Goal: Find specific page/section: Find specific page/section

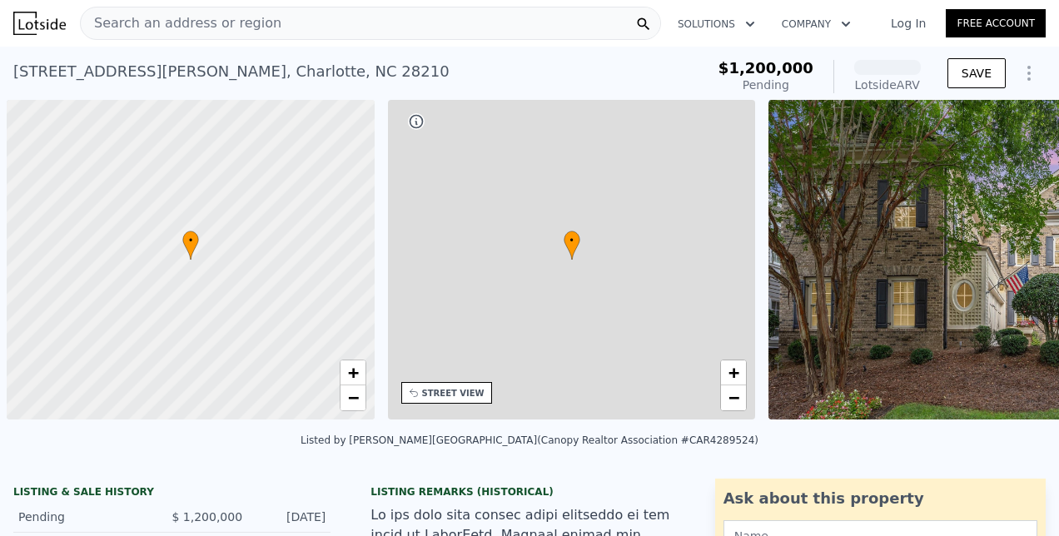
scroll to position [0, 7]
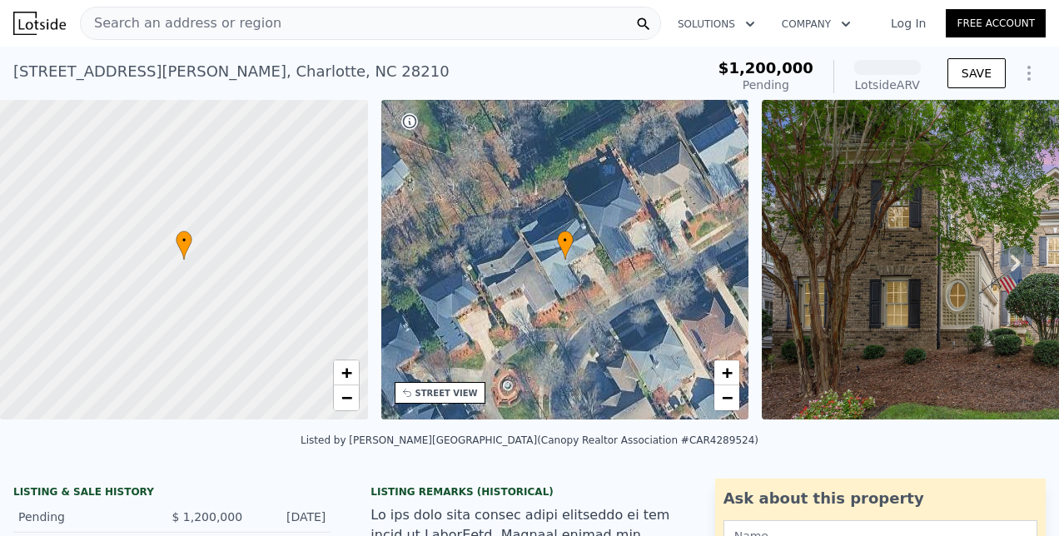
click at [185, 22] on span "Search an address or region" at bounding box center [181, 23] width 201 height 20
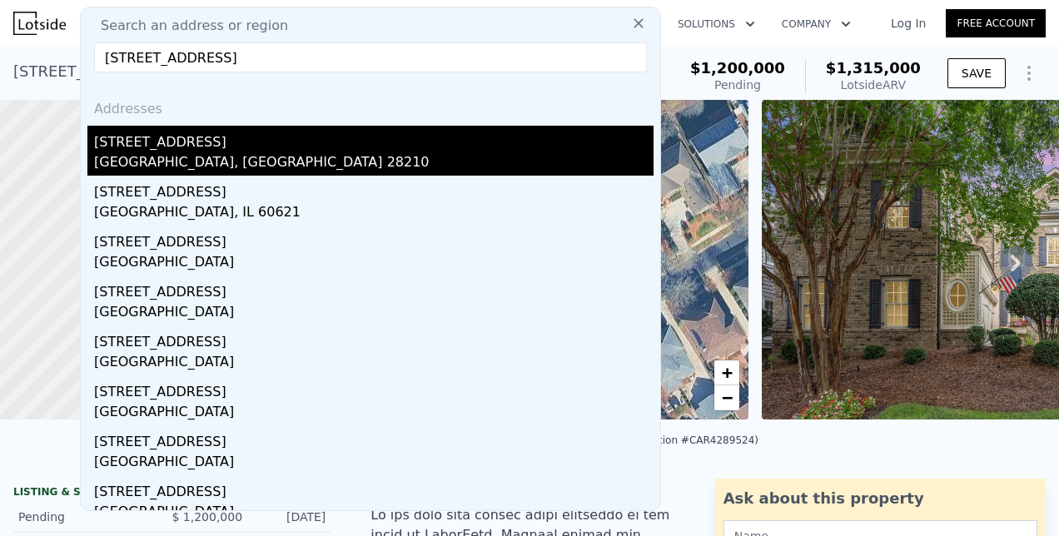
type input "[STREET_ADDRESS]"
click at [171, 152] on div "[GEOGRAPHIC_DATA], [GEOGRAPHIC_DATA] 28210" at bounding box center [373, 163] width 559 height 23
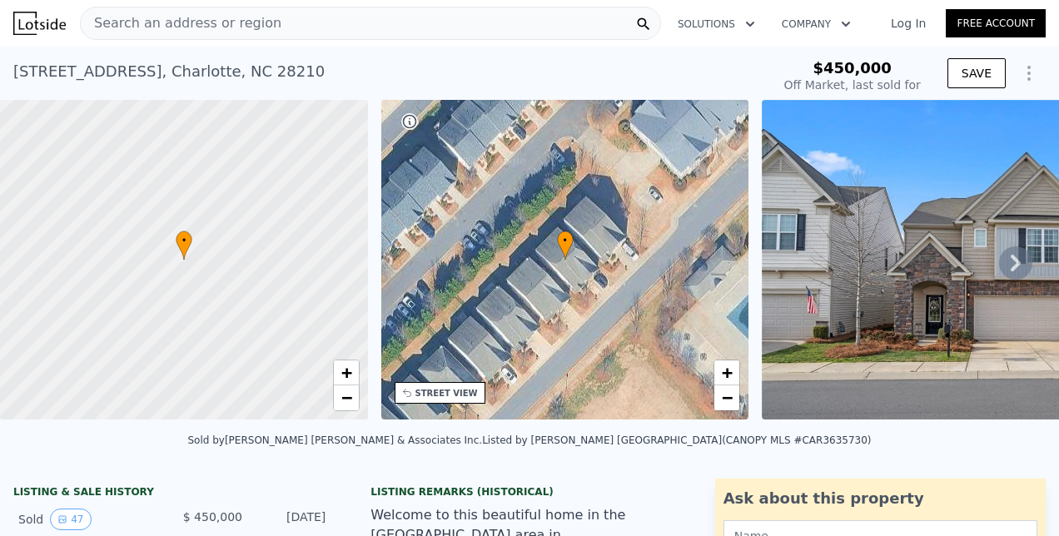
click at [1006, 272] on icon at bounding box center [1015, 262] width 33 height 33
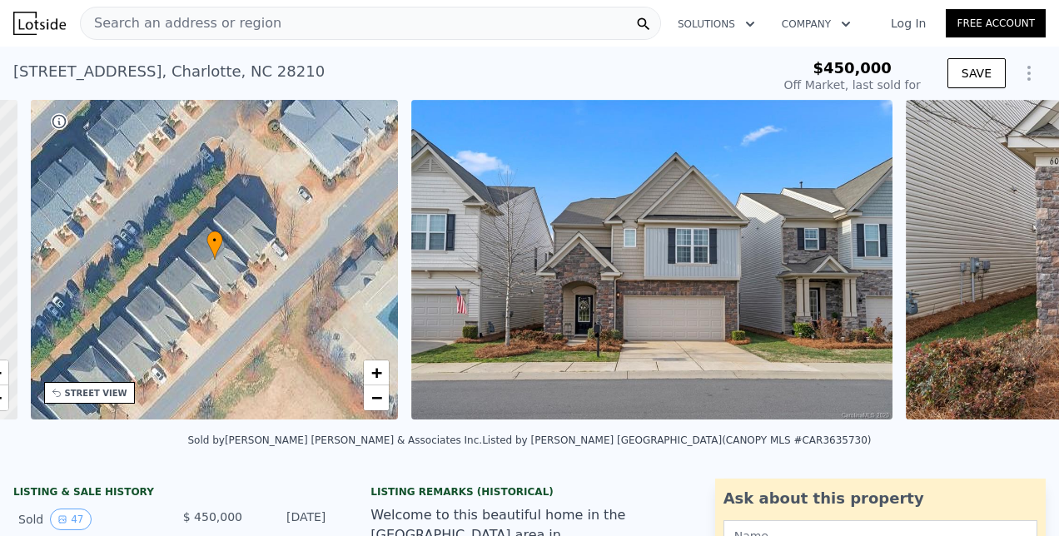
scroll to position [0, 387]
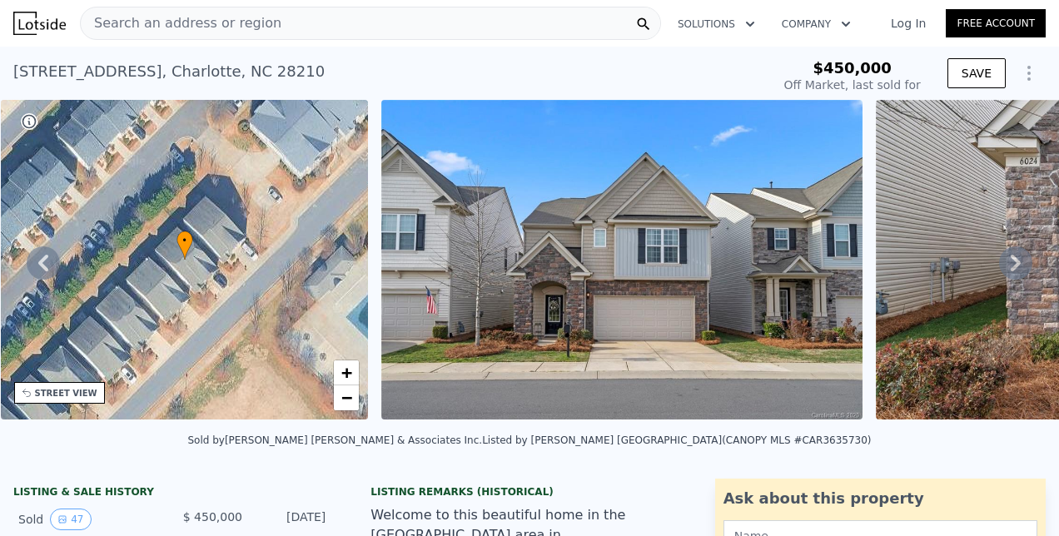
click at [1006, 272] on icon at bounding box center [1015, 262] width 33 height 33
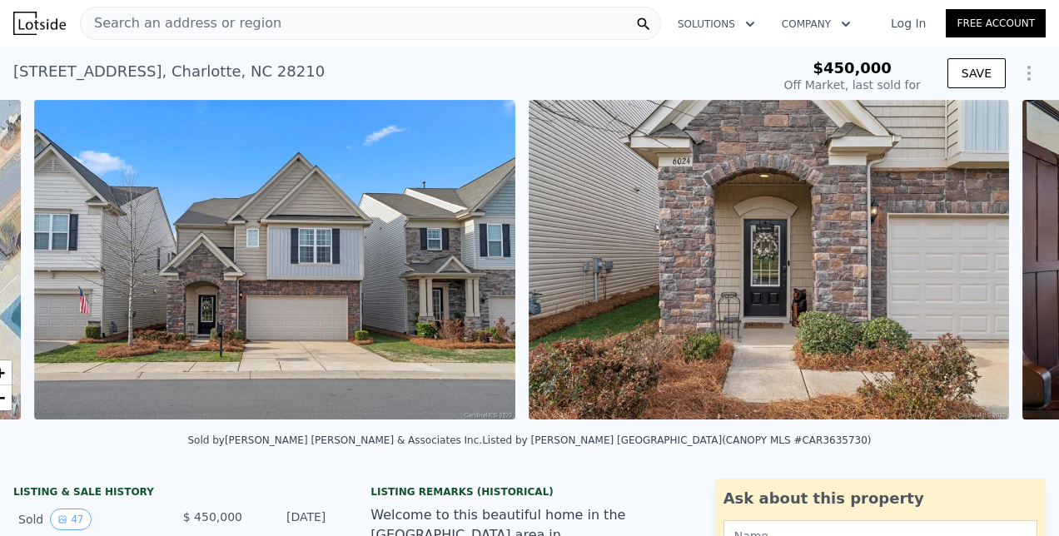
scroll to position [0, 762]
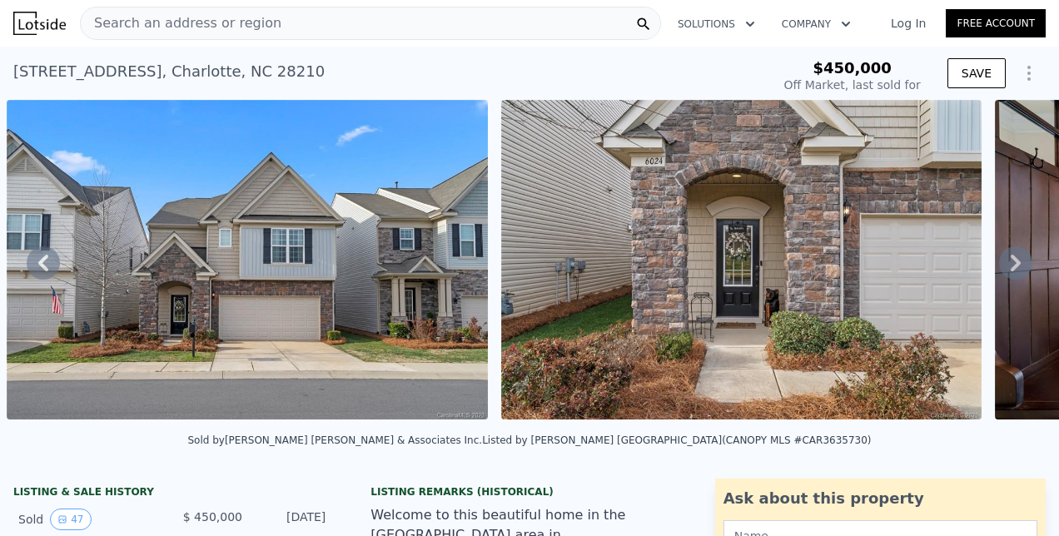
click at [1006, 272] on icon at bounding box center [1015, 262] width 33 height 33
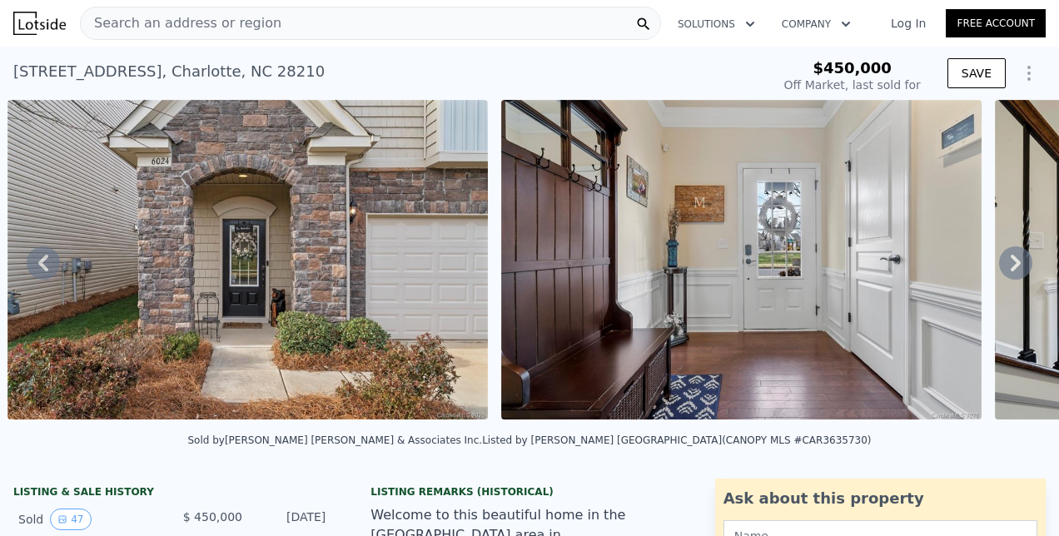
click at [1006, 272] on icon at bounding box center [1015, 262] width 33 height 33
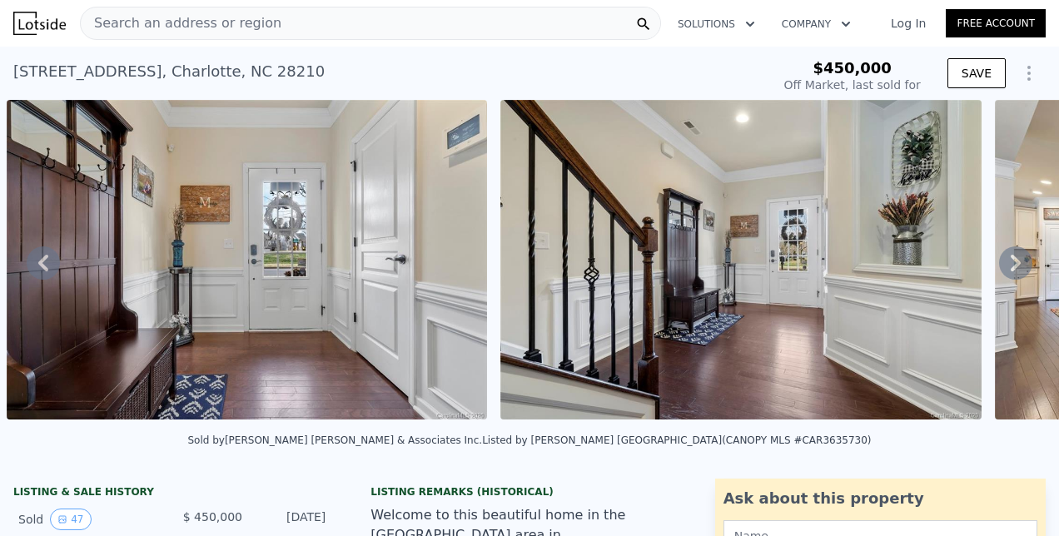
click at [1006, 272] on icon at bounding box center [1015, 262] width 33 height 33
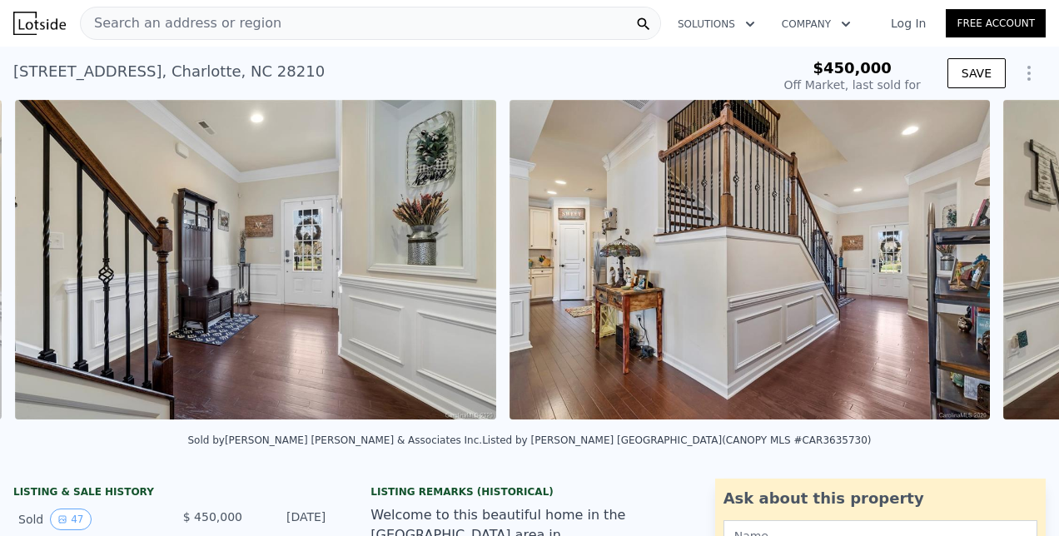
scroll to position [0, 2243]
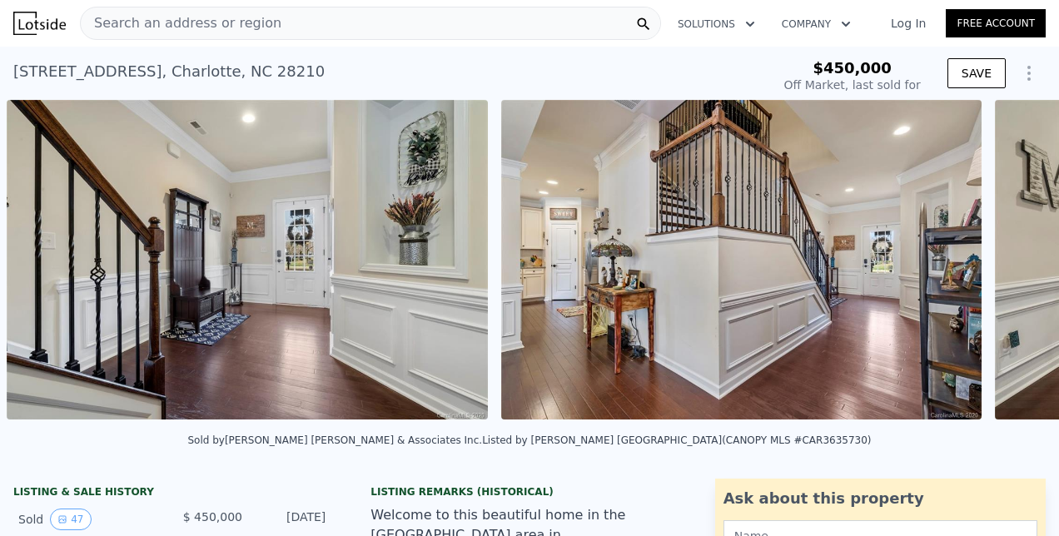
click at [1006, 272] on div "• + − • + − STREET VIEW Loading... SATELLITE VIEW" at bounding box center [529, 262] width 1059 height 325
click at [1006, 272] on icon at bounding box center [1015, 262] width 33 height 33
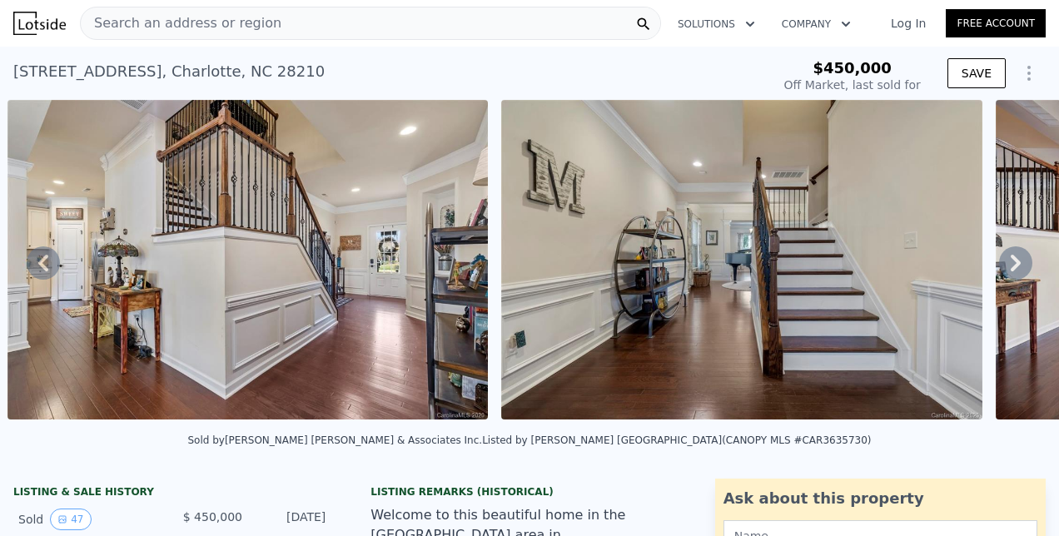
click at [1006, 272] on icon at bounding box center [1015, 262] width 33 height 33
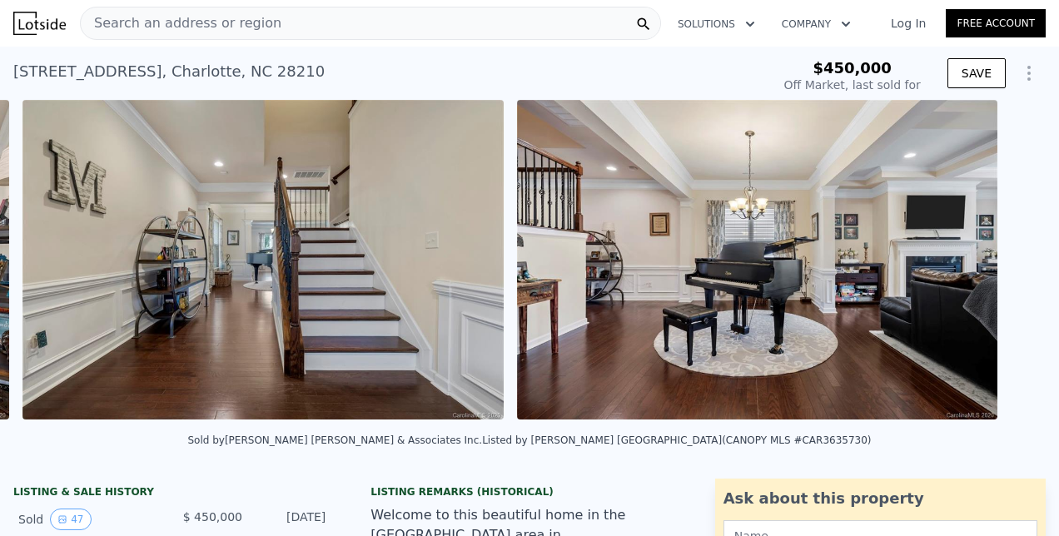
scroll to position [0, 3232]
